Goal: Transaction & Acquisition: Purchase product/service

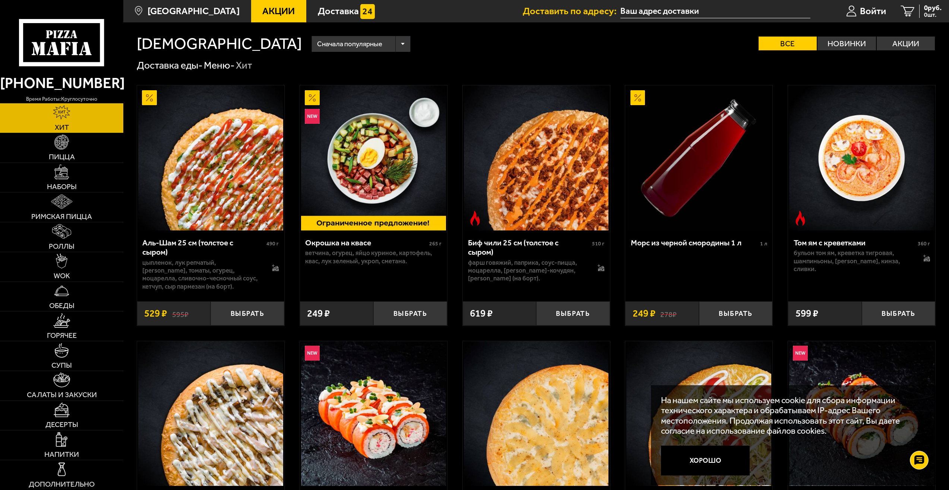
click at [652, 9] on input "text" at bounding box center [715, 11] width 190 height 14
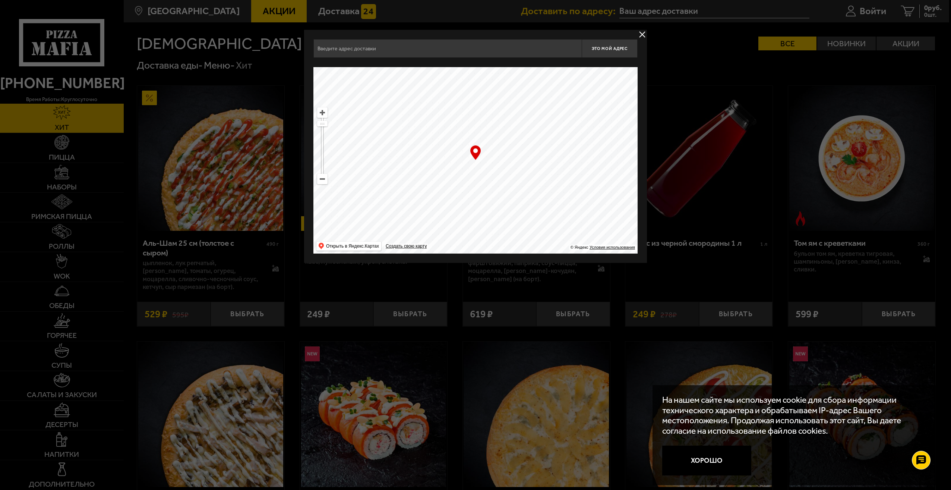
drag, startPoint x: 491, startPoint y: 157, endPoint x: 371, endPoint y: 121, distance: 125.3
click at [370, 125] on ymaps at bounding box center [475, 160] width 324 height 186
drag, startPoint x: 412, startPoint y: 47, endPoint x: 323, endPoint y: 51, distance: 88.8
click at [323, 51] on input "[STREET_ADDRESS]" at bounding box center [447, 48] width 268 height 19
type input "Б"
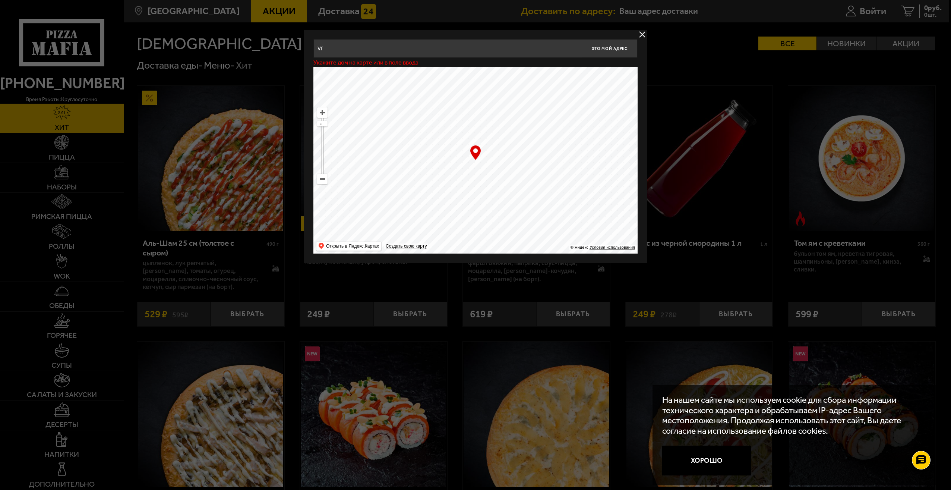
type input "V"
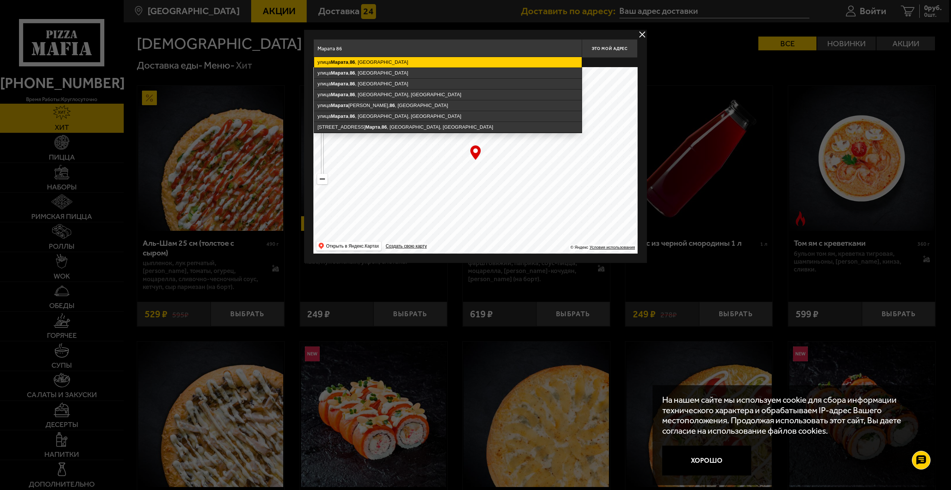
click at [341, 64] on ymaps "Марата" at bounding box center [340, 62] width 18 height 6
type input "[STREET_ADDRESS]"
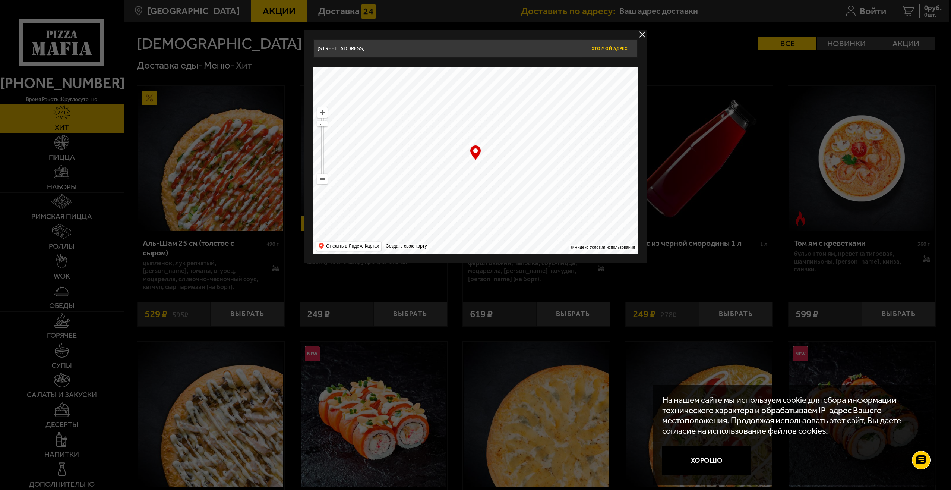
click at [618, 47] on span "Это мой адрес" at bounding box center [610, 48] width 36 height 5
type input "[STREET_ADDRESS]"
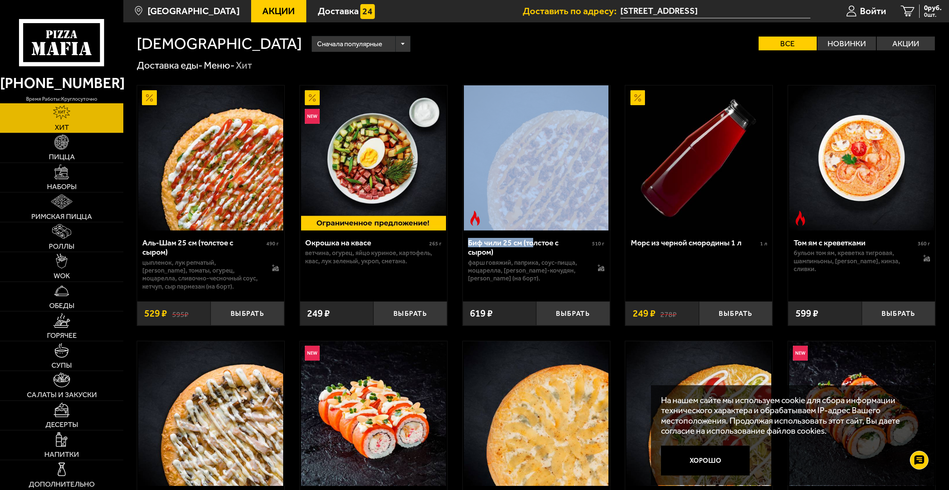
drag, startPoint x: 533, startPoint y: 236, endPoint x: 497, endPoint y: 184, distance: 62.8
click at [497, 184] on div "Биф чили 25 см (толстое с сыром) 510 г фарш говяжий, паприка, соус-пицца, моцар…" at bounding box center [536, 205] width 148 height 241
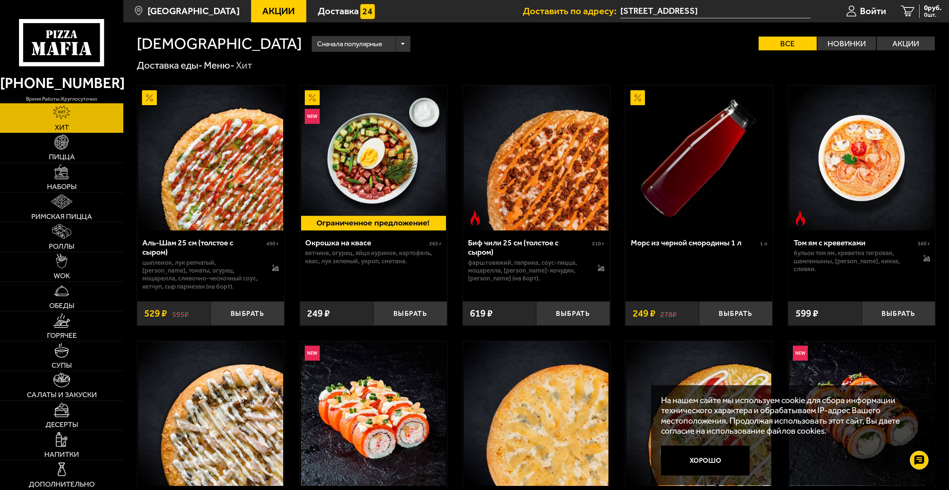
click at [59, 155] on span "Пицца" at bounding box center [62, 156] width 26 height 7
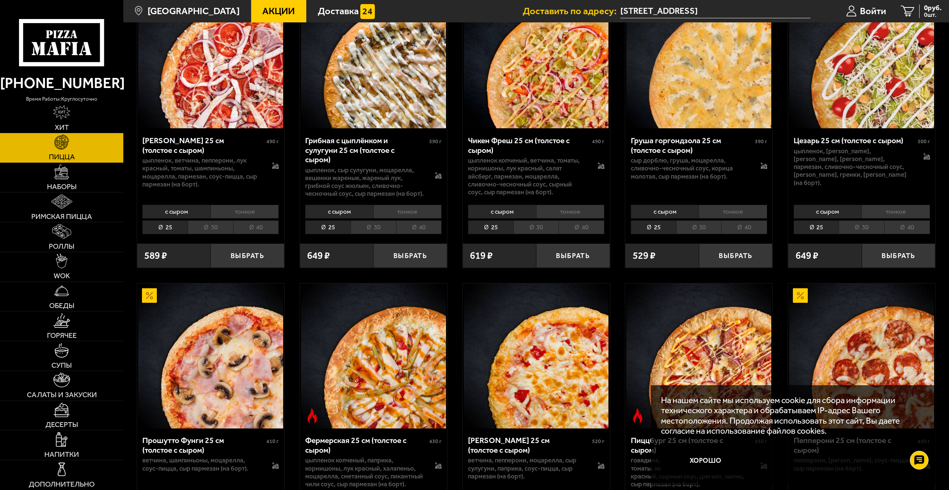
scroll to position [335, 0]
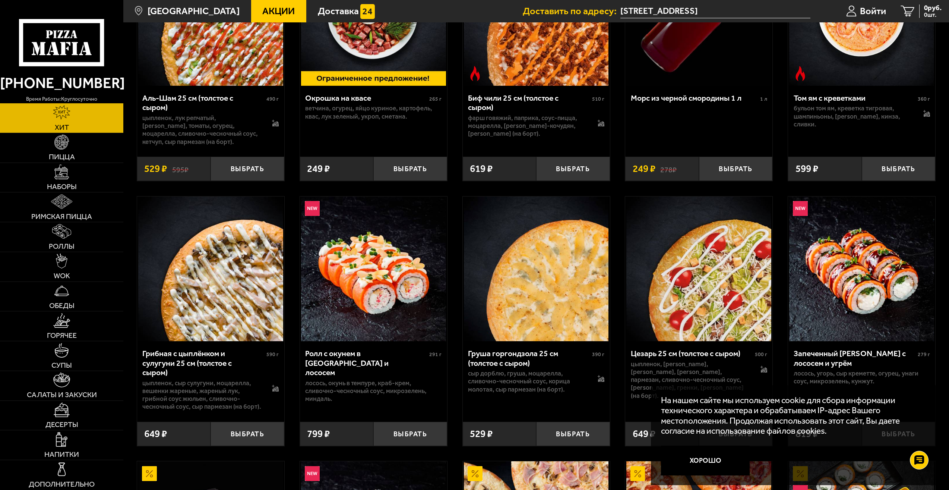
scroll to position [224, 0]
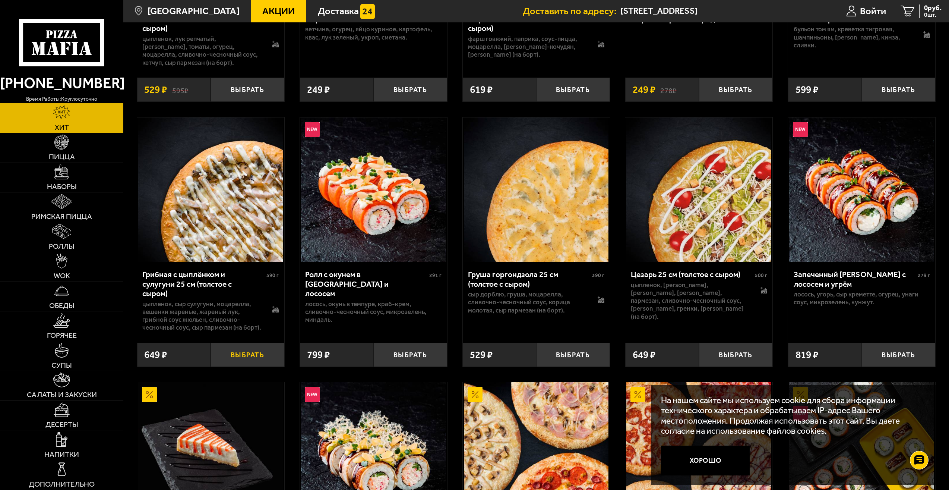
click at [238, 355] on button "Выбрать" at bounding box center [248, 354] width 74 height 24
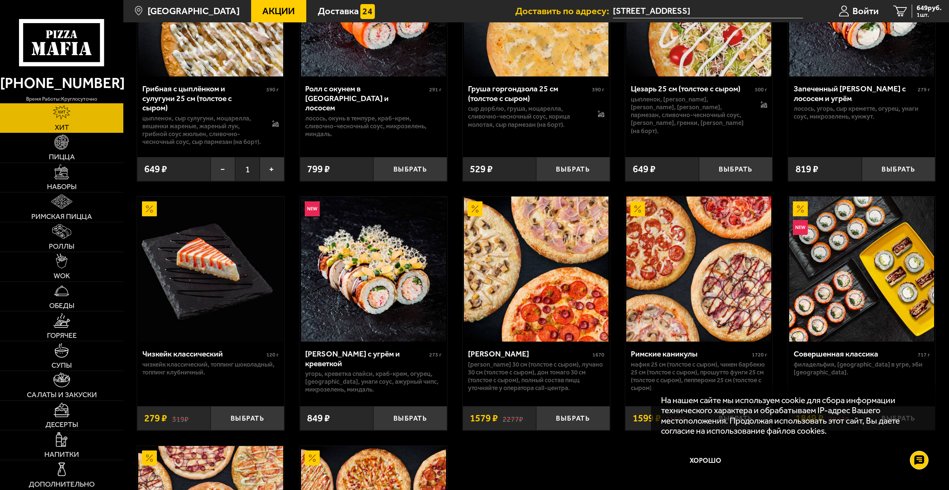
scroll to position [410, 0]
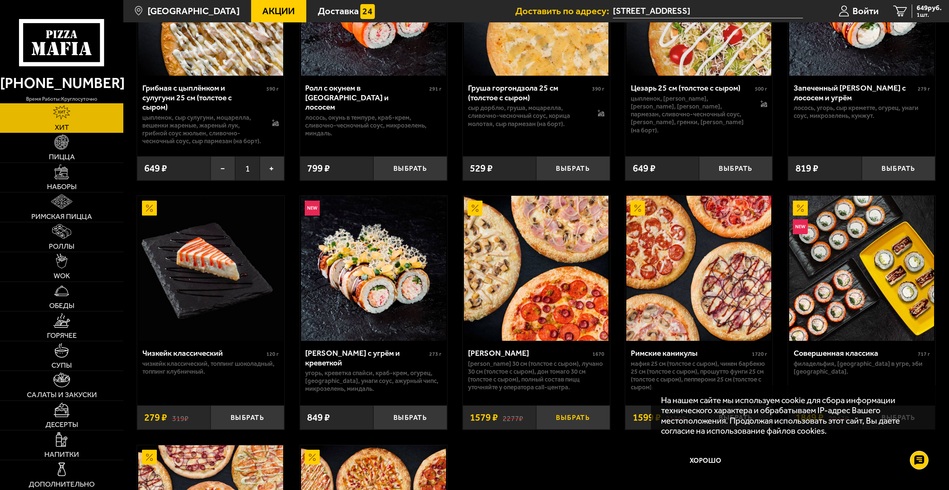
click at [568, 422] on button "Выбрать" at bounding box center [573, 417] width 74 height 24
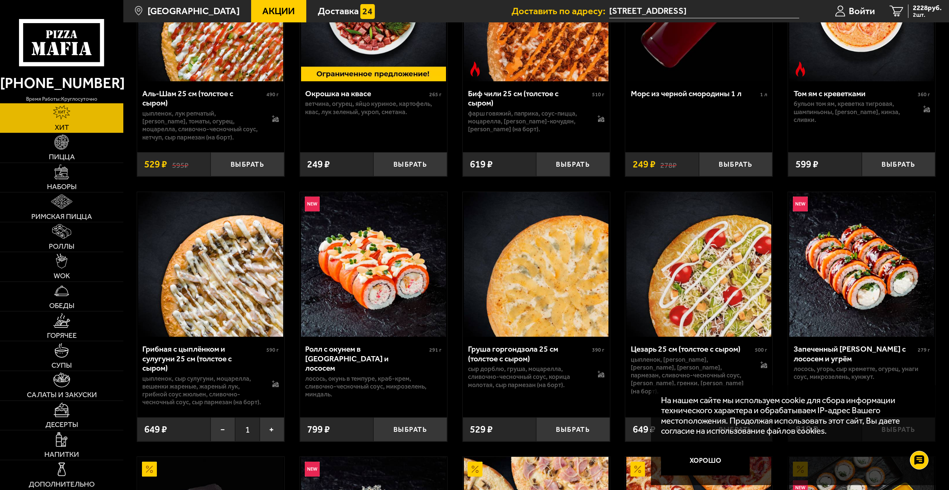
scroll to position [0, 0]
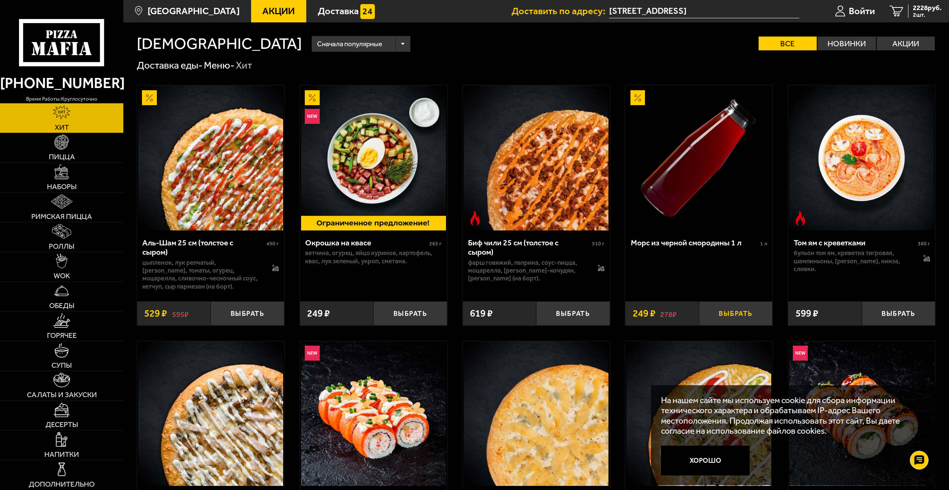
click at [741, 315] on button "Выбрать" at bounding box center [736, 313] width 74 height 24
click at [758, 313] on button "+" at bounding box center [760, 313] width 25 height 24
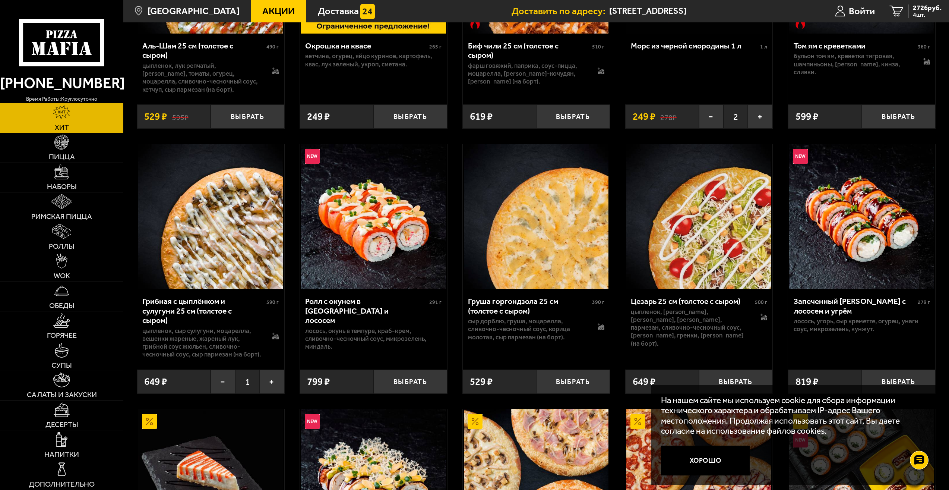
scroll to position [186, 0]
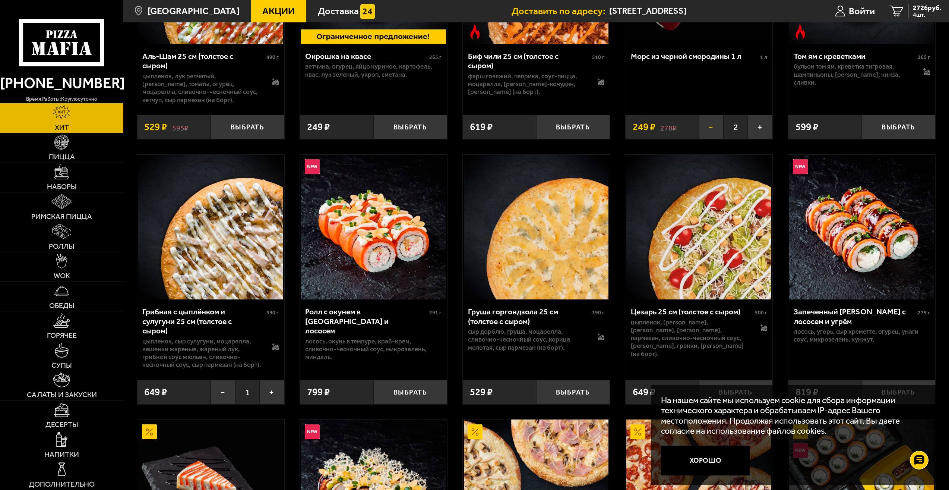
click at [712, 130] on button "−" at bounding box center [711, 127] width 25 height 24
click at [738, 129] on button "Выбрать" at bounding box center [736, 127] width 74 height 24
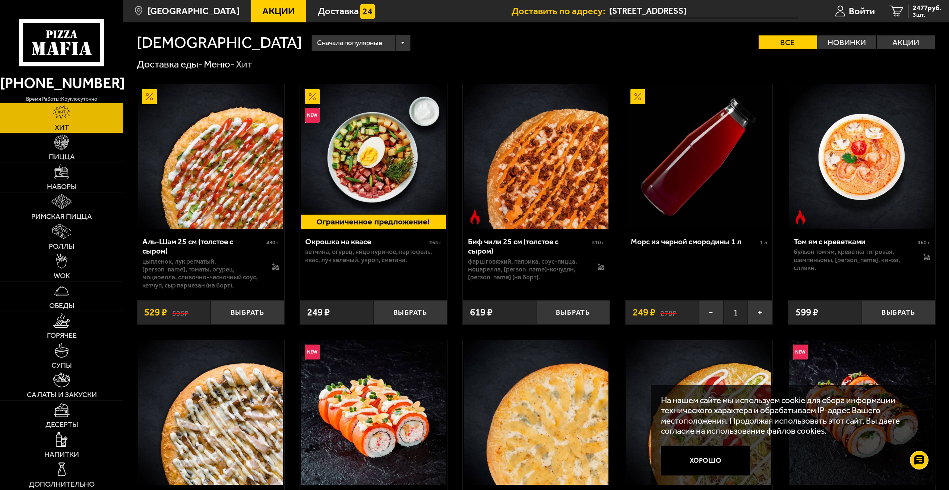
scroll to position [0, 0]
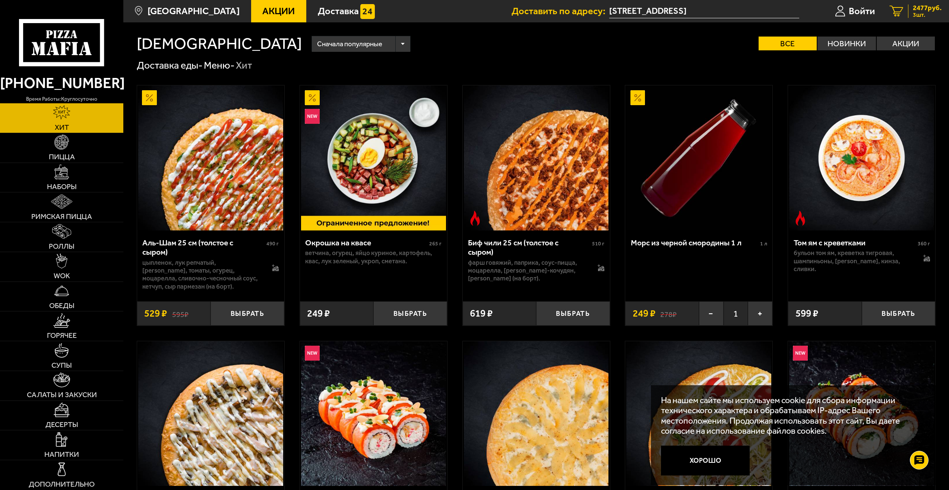
click at [910, 14] on div "2477 руб. 3 шт." at bounding box center [925, 11] width 34 height 14
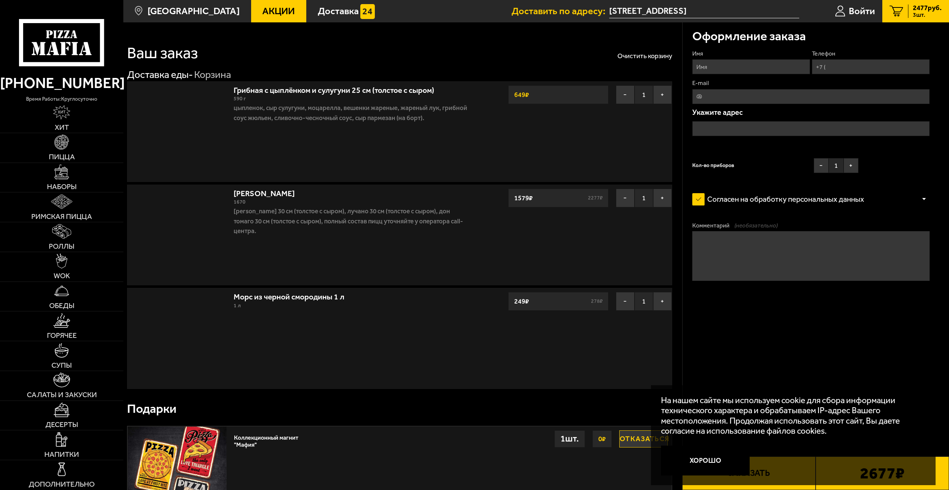
type input "[STREET_ADDRESS]"
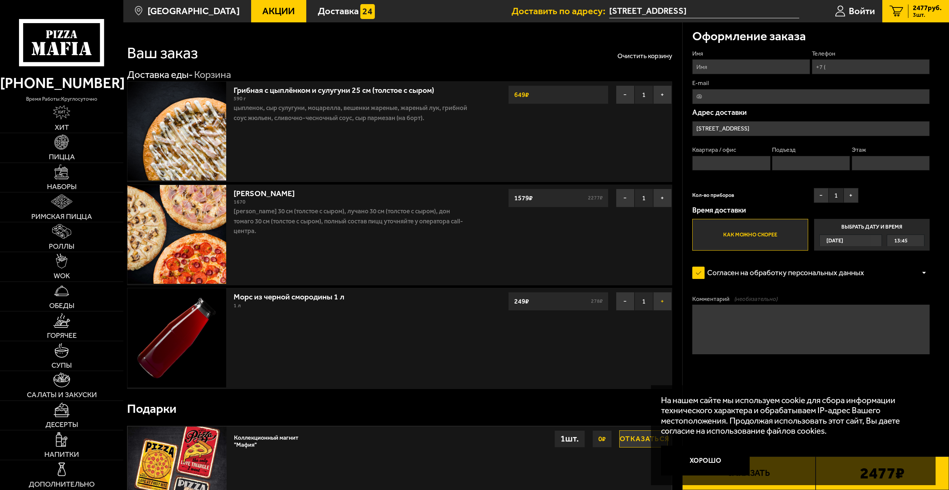
click at [662, 304] on button "+" at bounding box center [662, 301] width 19 height 19
click at [662, 96] on button "+" at bounding box center [662, 94] width 19 height 19
click at [911, 10] on div "3375 руб. 5 шт." at bounding box center [925, 11] width 34 height 14
click at [727, 64] on input "Имя" at bounding box center [751, 66] width 118 height 15
type input "[PERSON_NAME]"
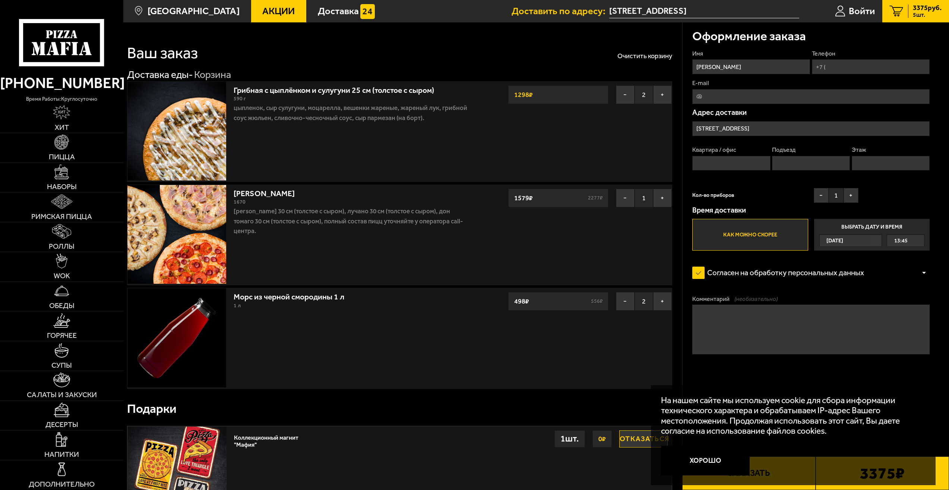
type input "[PHONE_NUMBER]"
type input "[EMAIL_ADDRESS][DOMAIN_NAME]"
click at [729, 318] on textarea "Комментарий (необязательно)" at bounding box center [810, 329] width 237 height 50
click at [717, 314] on textarea "Комментарий (необязательно)" at bounding box center [810, 329] width 237 height 50
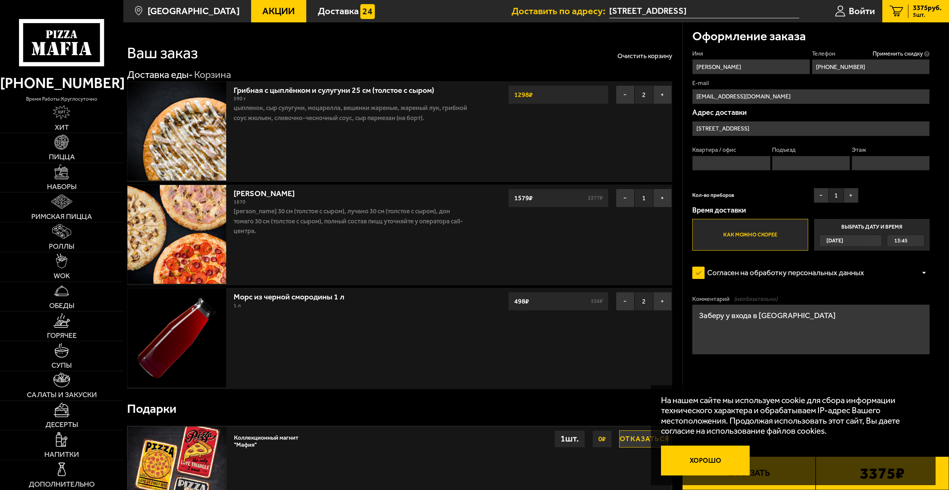
type textarea "Заберу у входа в [GEOGRAPHIC_DATA]"
click at [688, 459] on button "Хорошо" at bounding box center [705, 460] width 89 height 30
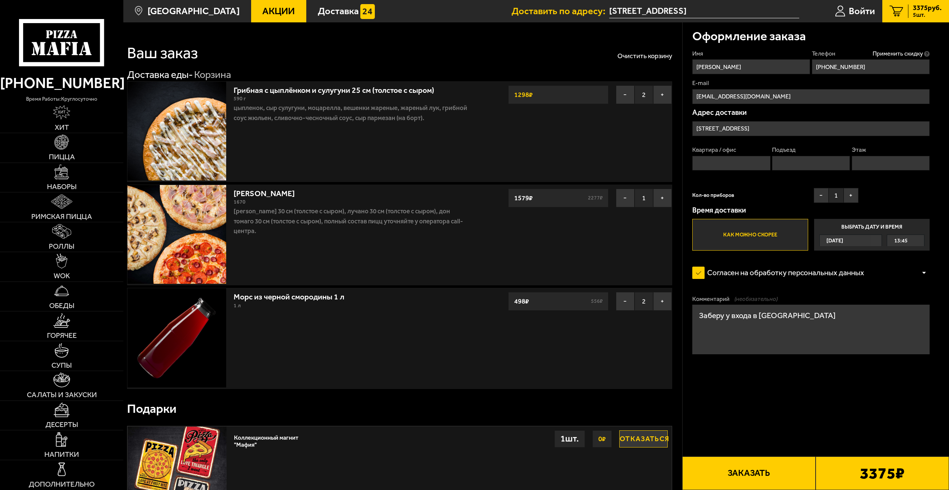
click at [903, 240] on span "13:45" at bounding box center [900, 241] width 13 height 12
click at [0, 0] on input "Выбрать дату и время [DATE] 13:45" at bounding box center [0, 0] width 0 height 0
click at [918, 240] on div "13:45" at bounding box center [905, 241] width 37 height 12
click at [893, 279] on li "14:15" at bounding box center [905, 277] width 36 height 12
click at [740, 464] on button "Заказать" at bounding box center [748, 473] width 133 height 34
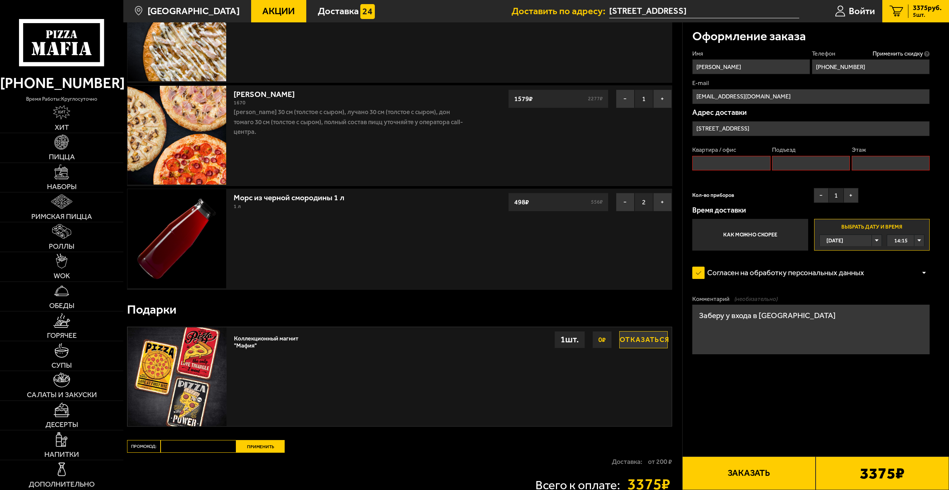
scroll to position [112, 0]
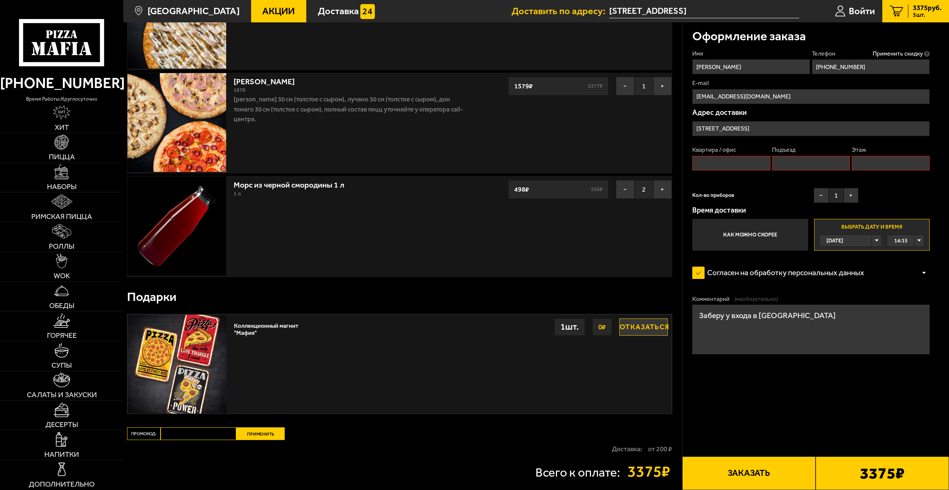
click at [731, 163] on input "Квартира / офис" at bounding box center [731, 163] width 78 height 15
click at [734, 164] on input "Квартира / офис" at bounding box center [731, 163] width 78 height 15
type input "нет"
click at [790, 159] on input "Подъезд" at bounding box center [811, 163] width 78 height 15
type input "1"
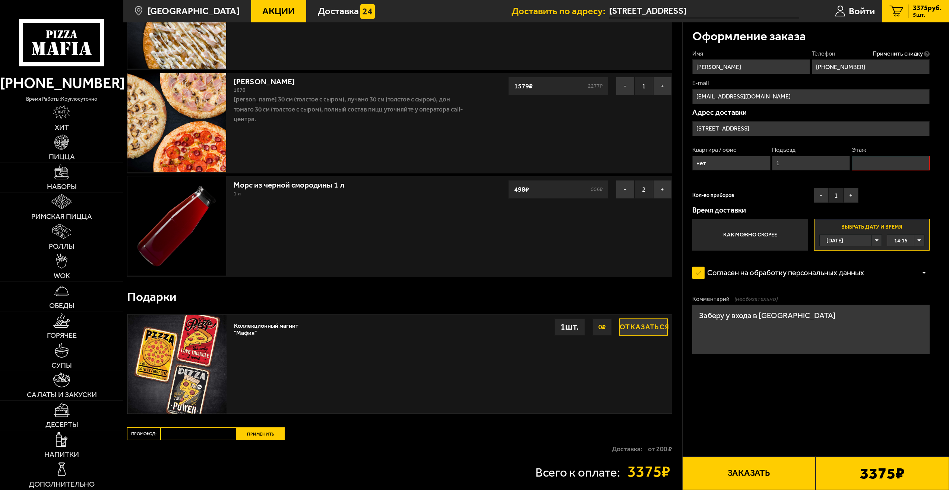
click at [870, 161] on input "Этаж" at bounding box center [891, 163] width 78 height 15
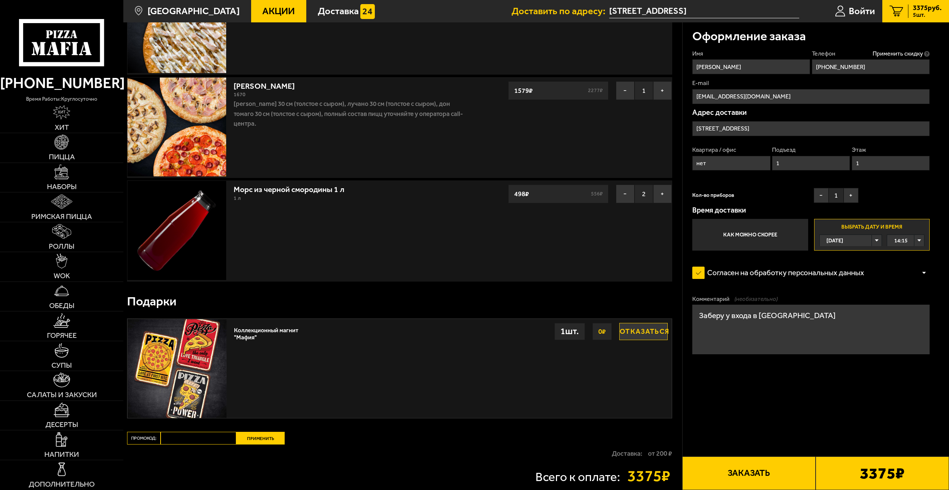
scroll to position [70, 0]
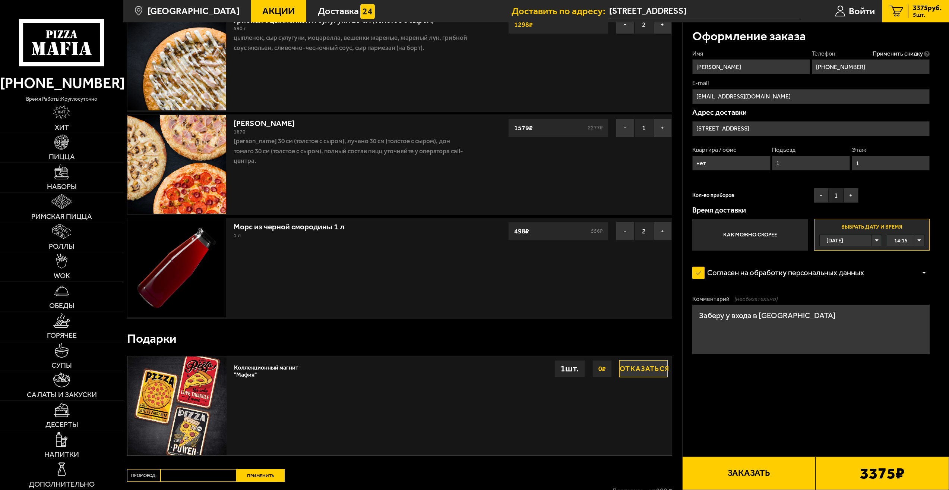
type input "1"
click at [808, 316] on textarea "Заберу у входа в [GEOGRAPHIC_DATA]" at bounding box center [810, 329] width 237 height 50
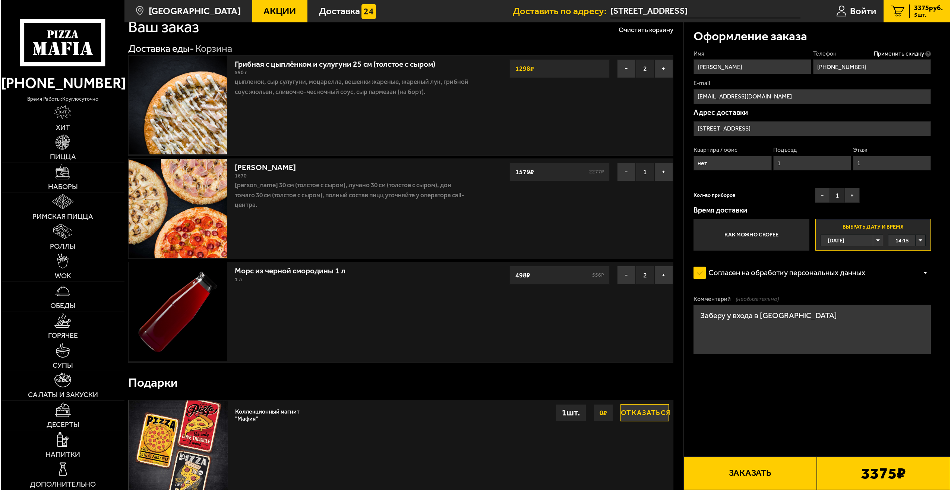
scroll to position [37, 0]
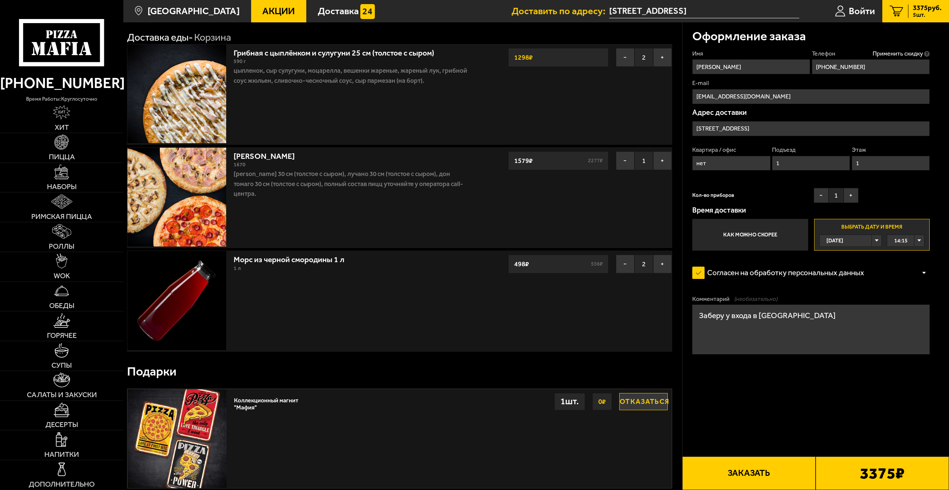
click at [756, 471] on button "Заказать" at bounding box center [748, 473] width 133 height 34
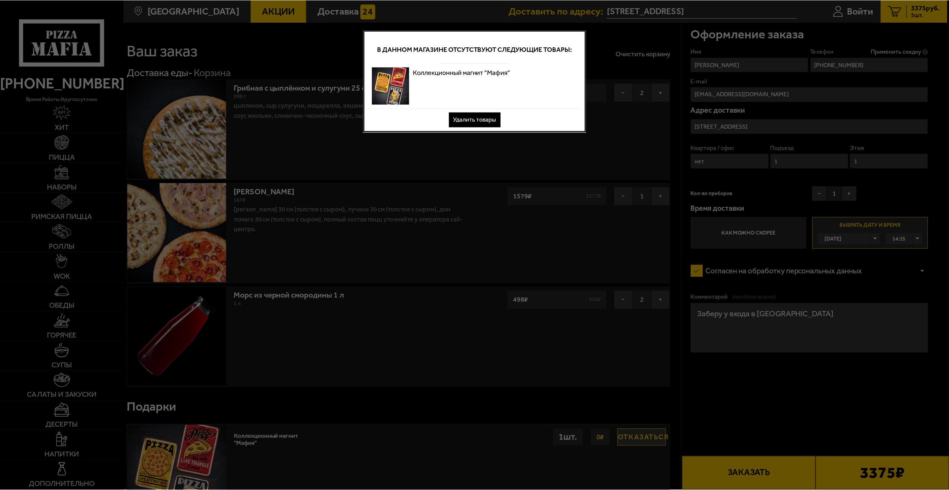
scroll to position [0, 0]
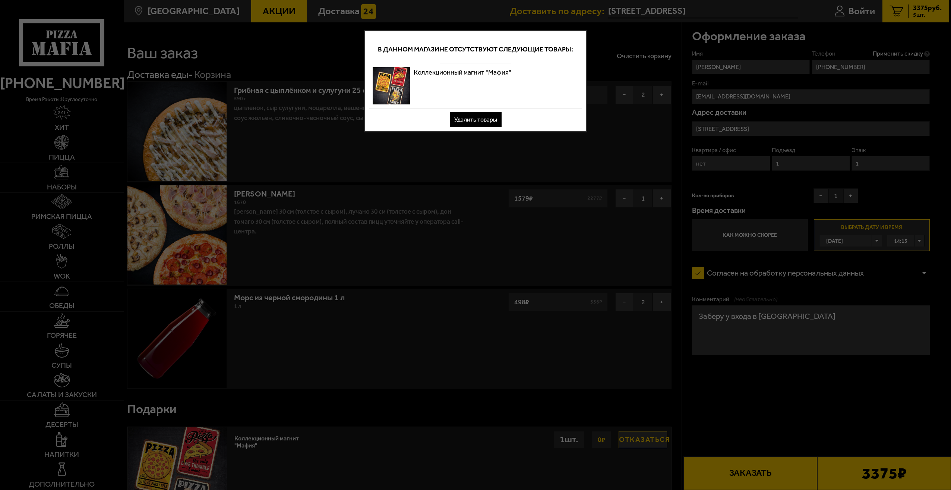
click at [479, 120] on button "Удалить товары" at bounding box center [476, 119] width 52 height 15
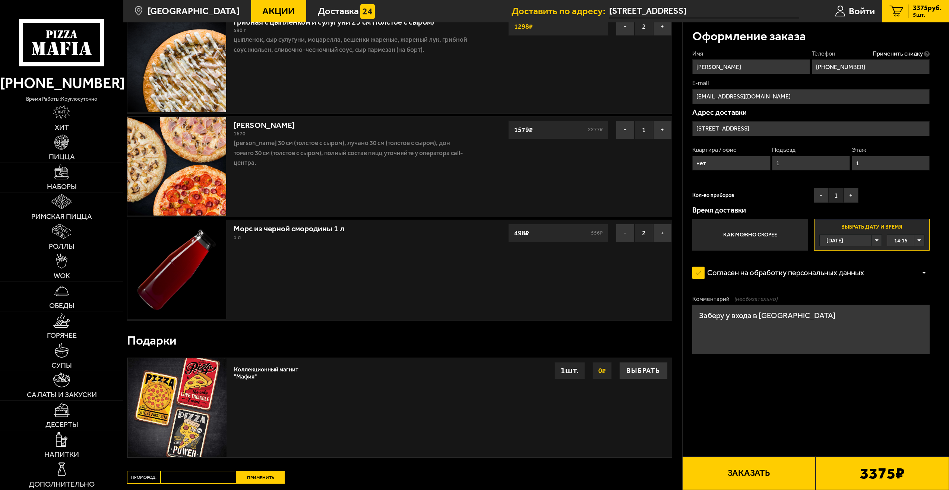
scroll to position [75, 0]
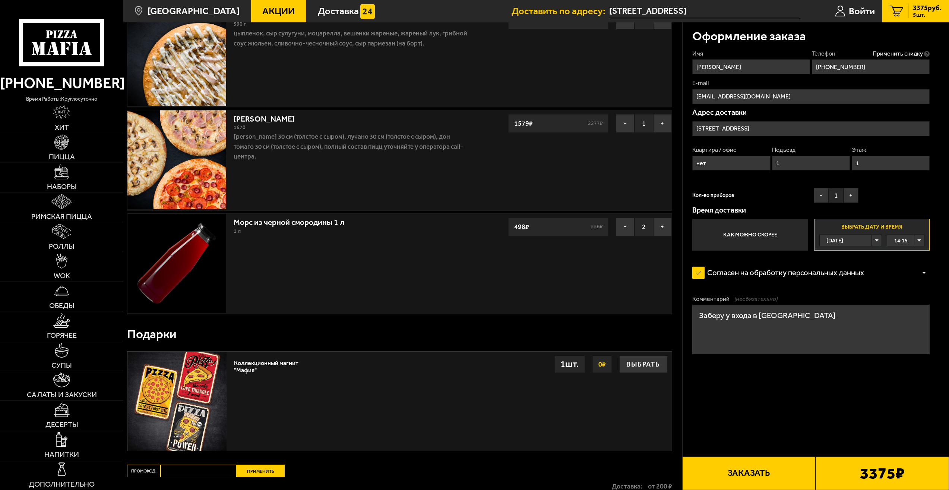
click at [731, 477] on button "Заказать" at bounding box center [748, 473] width 133 height 34
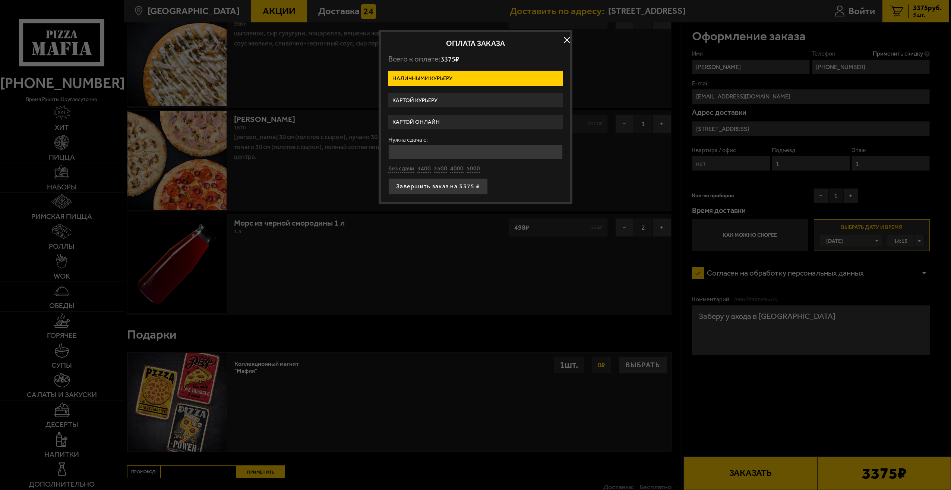
click at [441, 123] on label "Картой онлайн" at bounding box center [475, 122] width 174 height 15
click at [0, 0] on input "Картой онлайн" at bounding box center [0, 0] width 0 height 0
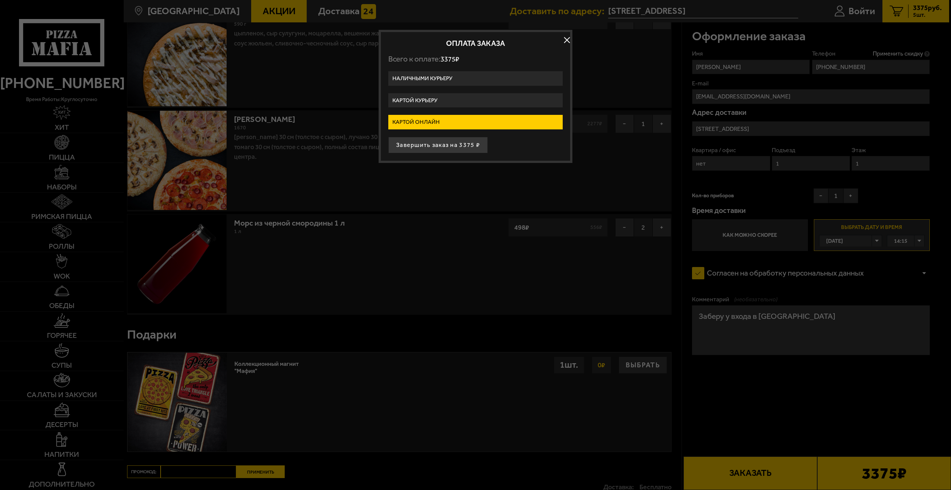
click at [450, 100] on label "Картой курьеру" at bounding box center [475, 100] width 174 height 15
click at [0, 0] on input "Картой курьеру" at bounding box center [0, 0] width 0 height 0
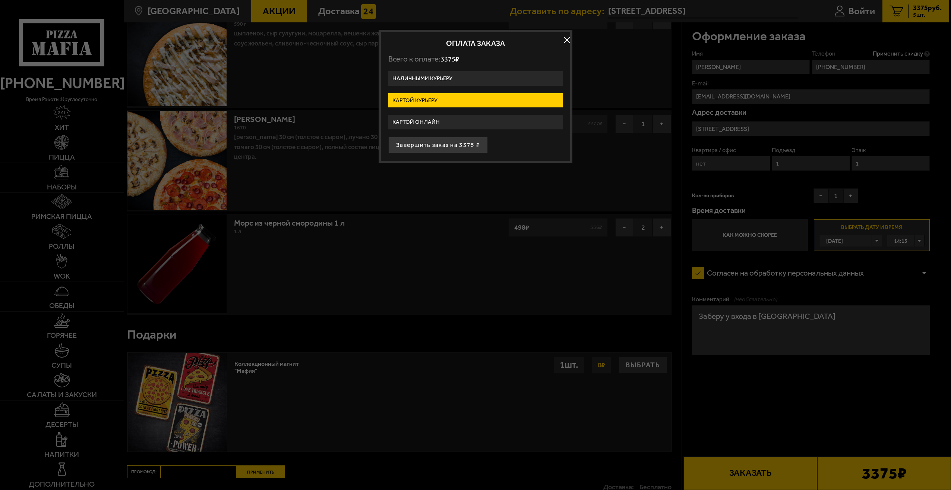
click at [566, 41] on button "button" at bounding box center [566, 40] width 11 height 11
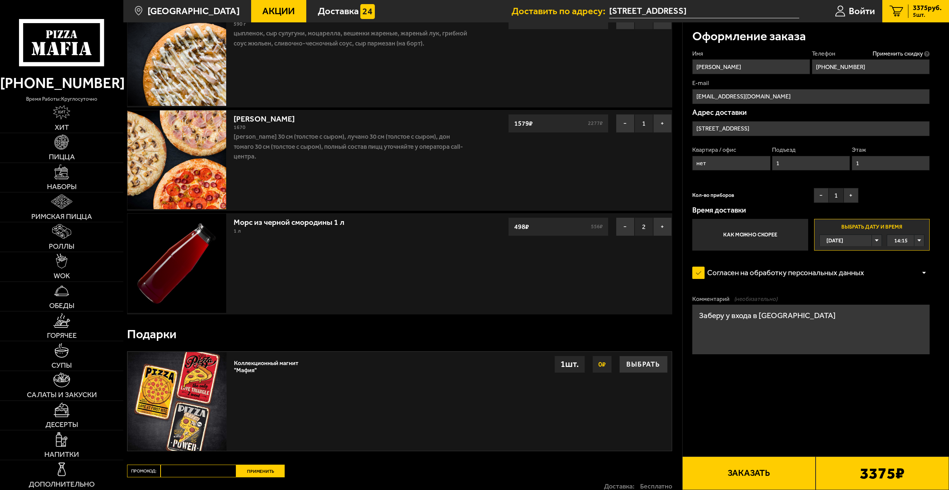
drag, startPoint x: 753, startPoint y: 67, endPoint x: 724, endPoint y: 66, distance: 28.7
click at [724, 66] on input "[PERSON_NAME]" at bounding box center [751, 66] width 118 height 15
drag, startPoint x: 755, startPoint y: 67, endPoint x: 729, endPoint y: 68, distance: 26.1
click at [729, 68] on input "[PERSON_NAME]" at bounding box center [751, 66] width 118 height 15
type input "[PERSON_NAME]"
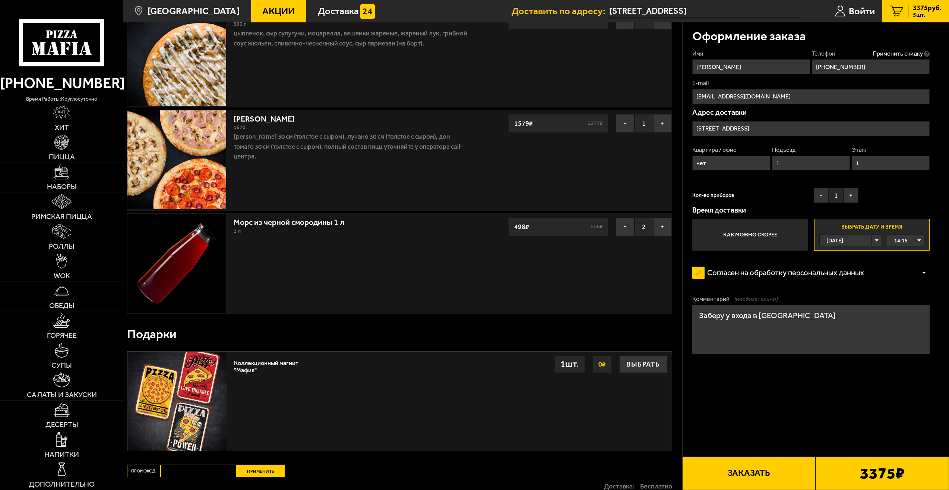
click at [754, 469] on button "Заказать" at bounding box center [748, 473] width 133 height 34
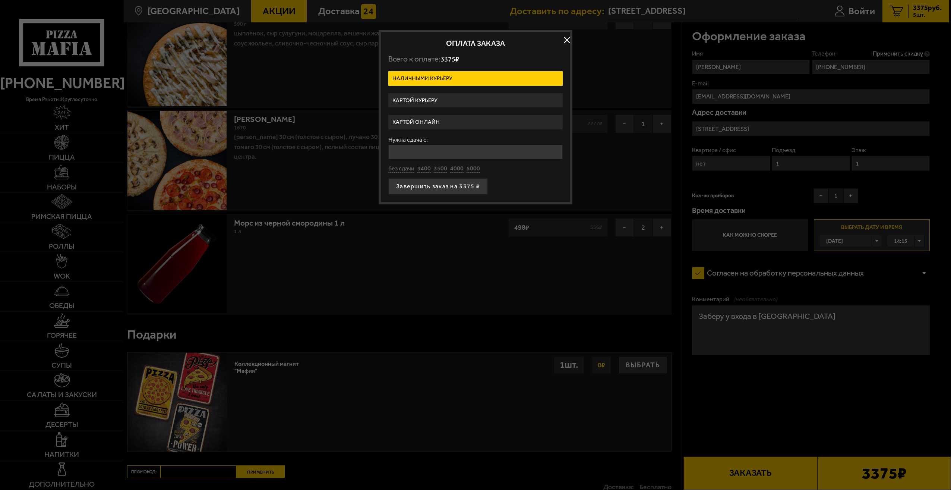
click at [422, 103] on label "Картой курьеру" at bounding box center [475, 100] width 174 height 15
click at [0, 0] on input "Картой курьеру" at bounding box center [0, 0] width 0 height 0
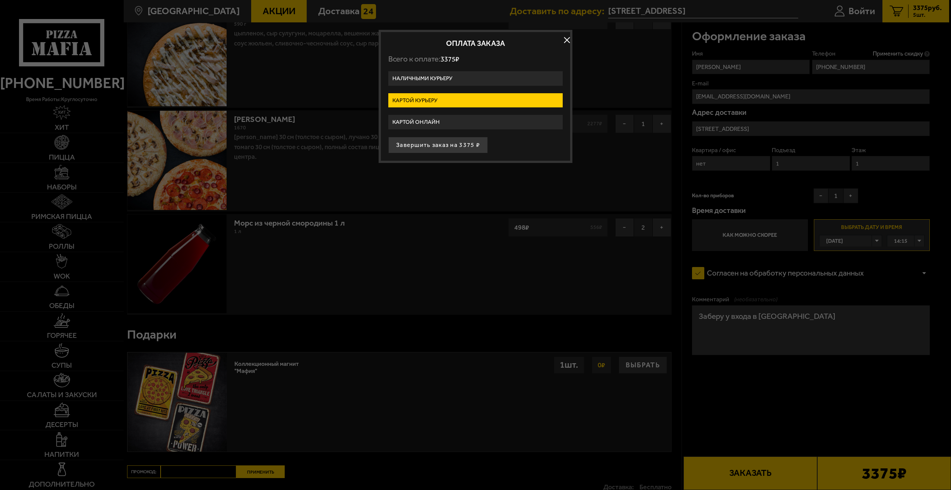
click at [568, 41] on button "button" at bounding box center [566, 40] width 11 height 11
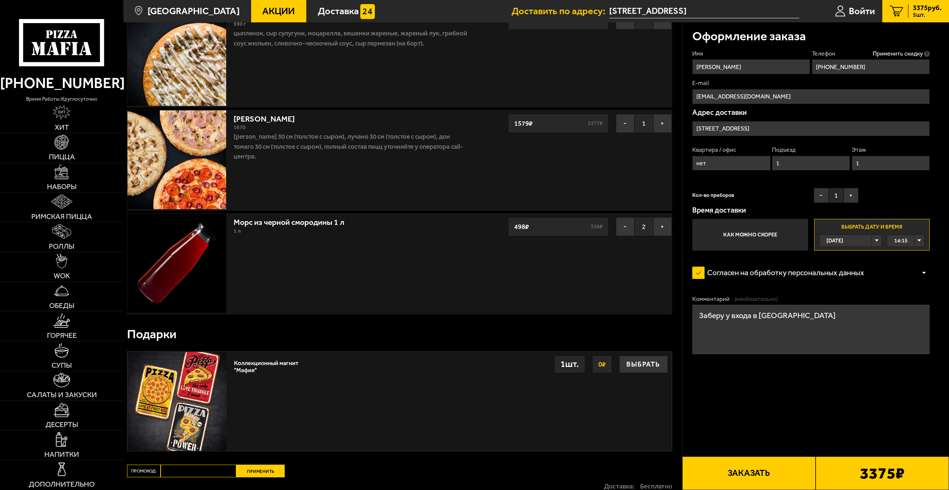
drag, startPoint x: 804, startPoint y: 317, endPoint x: 690, endPoint y: 314, distance: 114.4
click at [690, 314] on div "Оформление заказа Имя [PERSON_NAME] Телефон Применить скидку Вы будете зарегист…" at bounding box center [816, 217] width 267 height 390
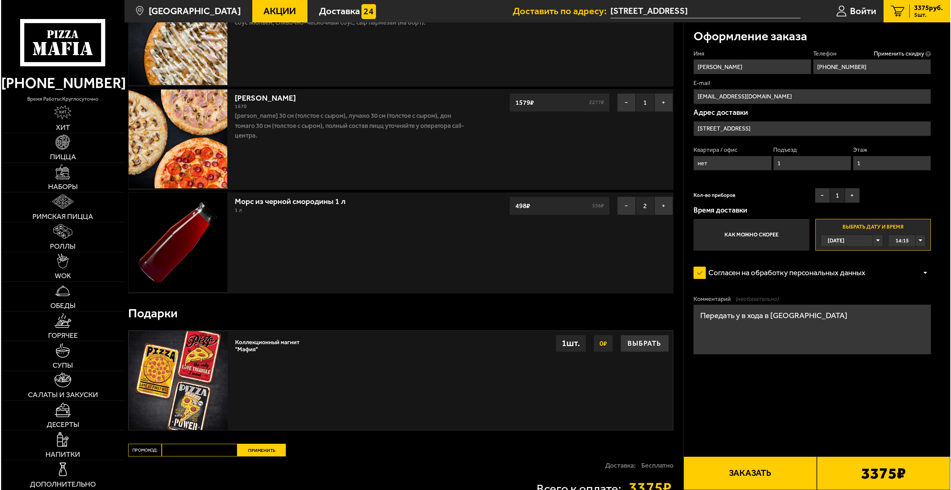
scroll to position [112, 0]
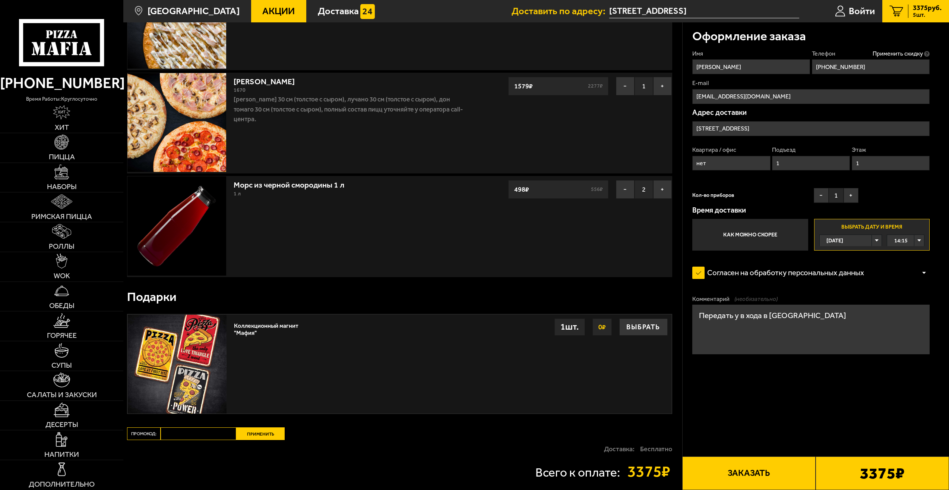
type textarea "Передать у в хода в [GEOGRAPHIC_DATA]"
click at [756, 477] on button "Заказать" at bounding box center [748, 473] width 133 height 34
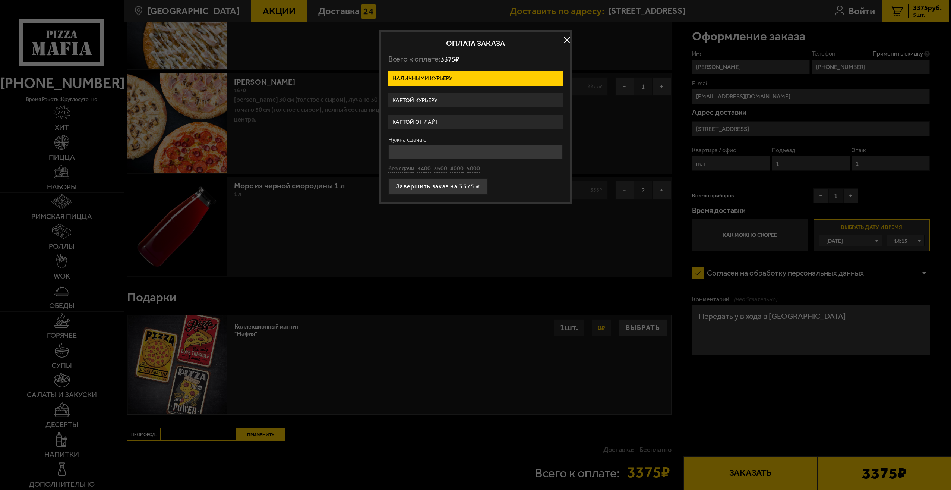
click at [412, 105] on label "Картой курьеру" at bounding box center [475, 100] width 174 height 15
click at [0, 0] on input "Картой курьеру" at bounding box center [0, 0] width 0 height 0
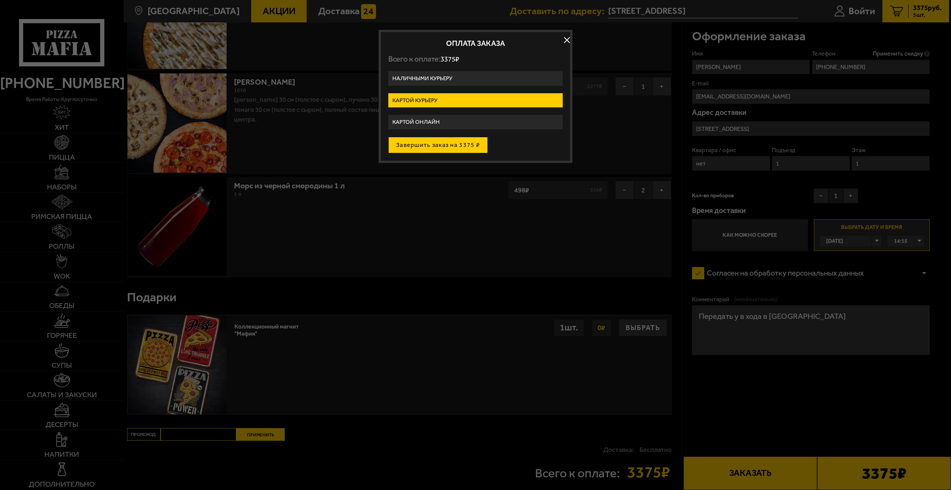
click at [417, 147] on button "Завершить заказ на 3375 ₽" at bounding box center [437, 145] width 99 height 16
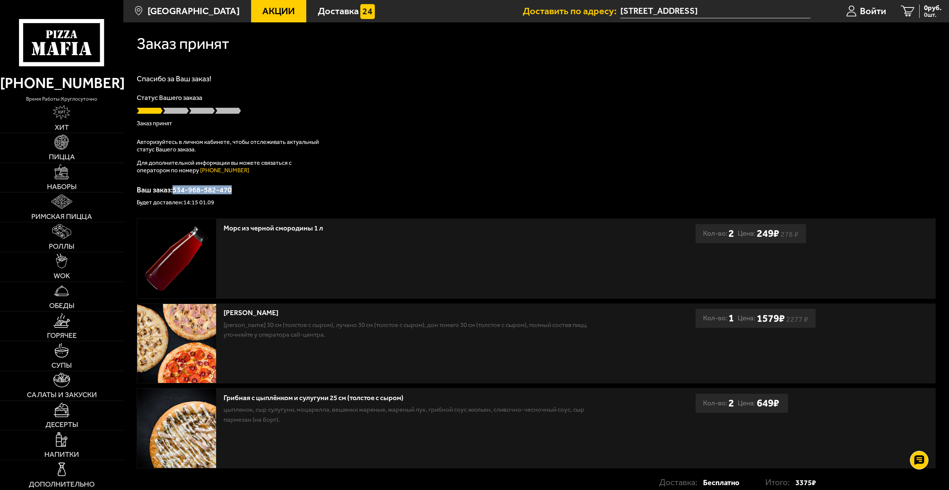
drag, startPoint x: 238, startPoint y: 188, endPoint x: 176, endPoint y: 190, distance: 62.2
click at [176, 190] on p "Ваш заказ: 534-968-582-470" at bounding box center [536, 189] width 799 height 7
copy p "534-968-582-470"
